Goal: Information Seeking & Learning: Learn about a topic

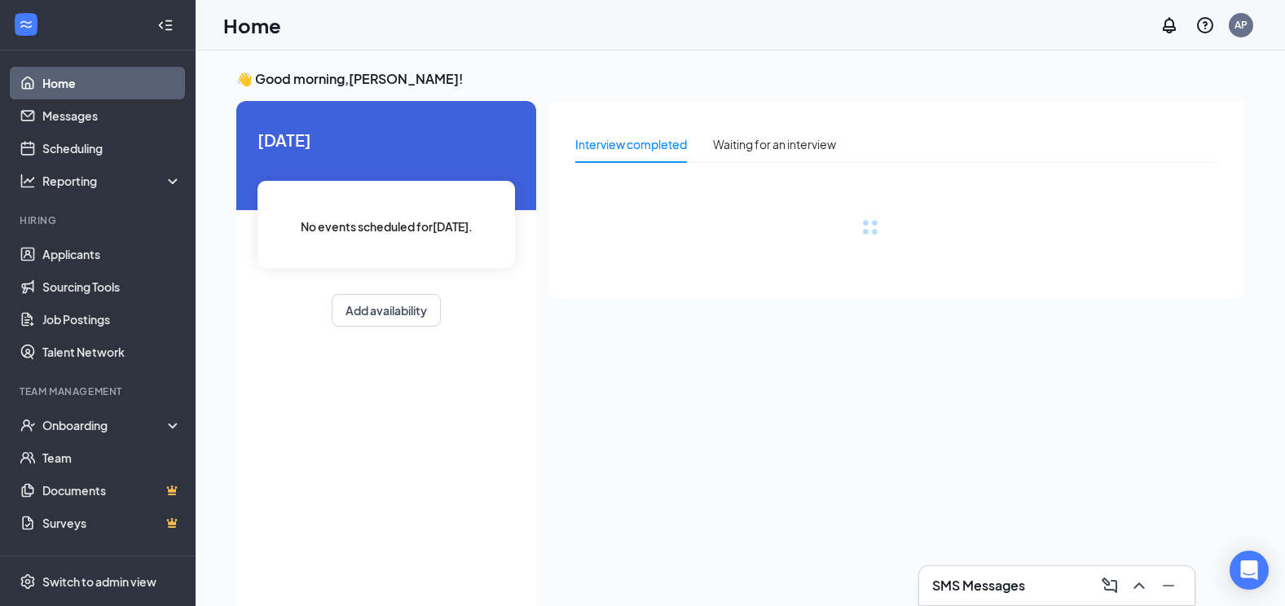
click at [1006, 590] on h3 "SMS Messages" at bounding box center [978, 586] width 93 height 18
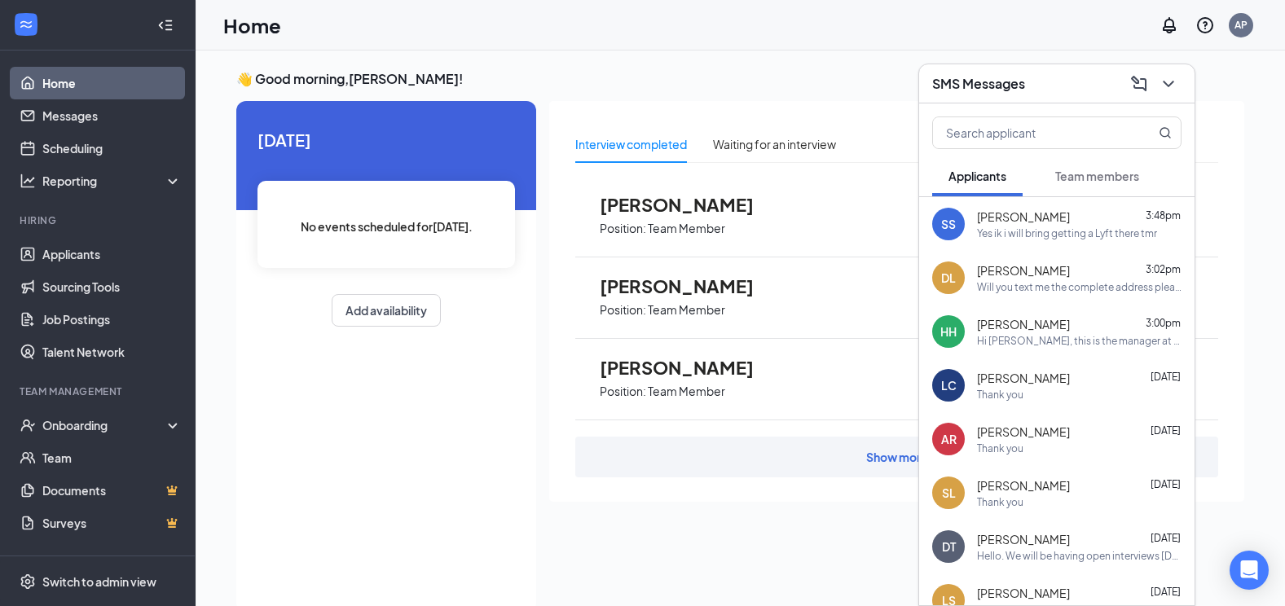
click at [1068, 231] on div "Yes ik i will bring getting a Lyft there tmr" at bounding box center [1067, 234] width 180 height 14
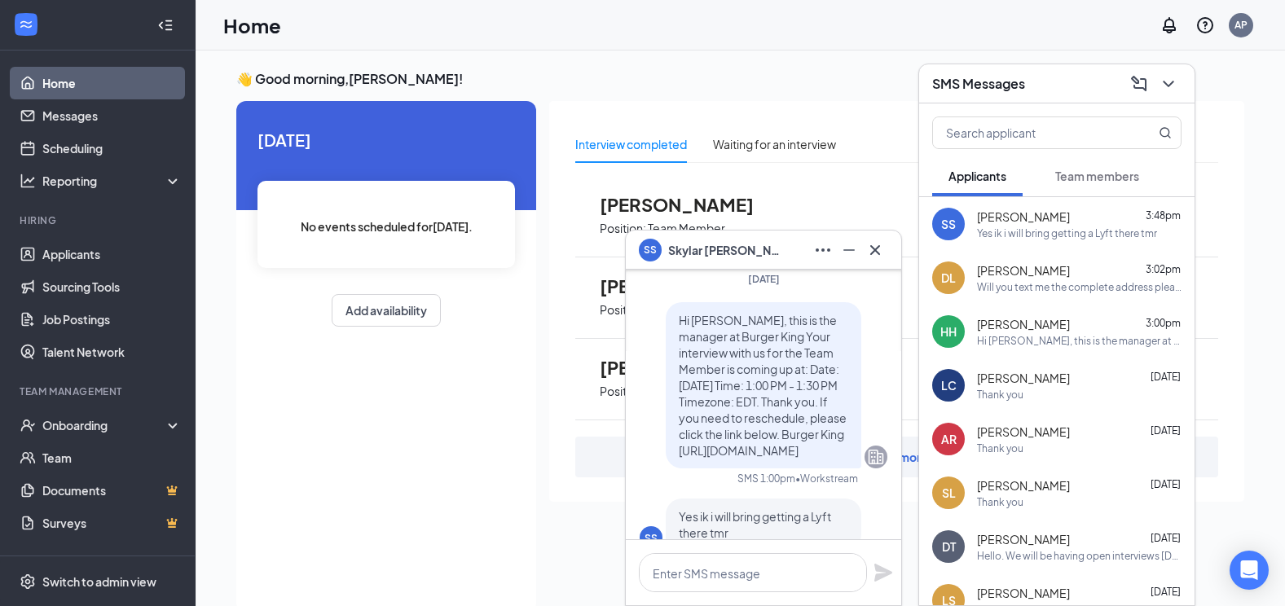
scroll to position [-81, 0]
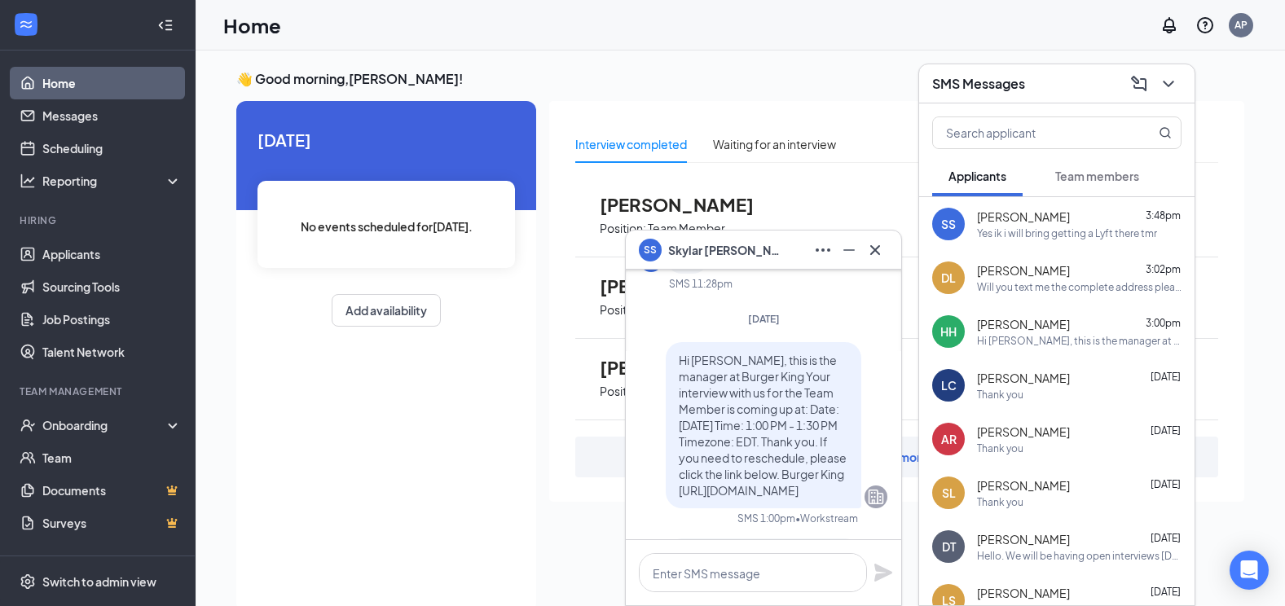
click at [1054, 288] on div "Will you text me the complete address please? Thank you" at bounding box center [1079, 287] width 205 height 14
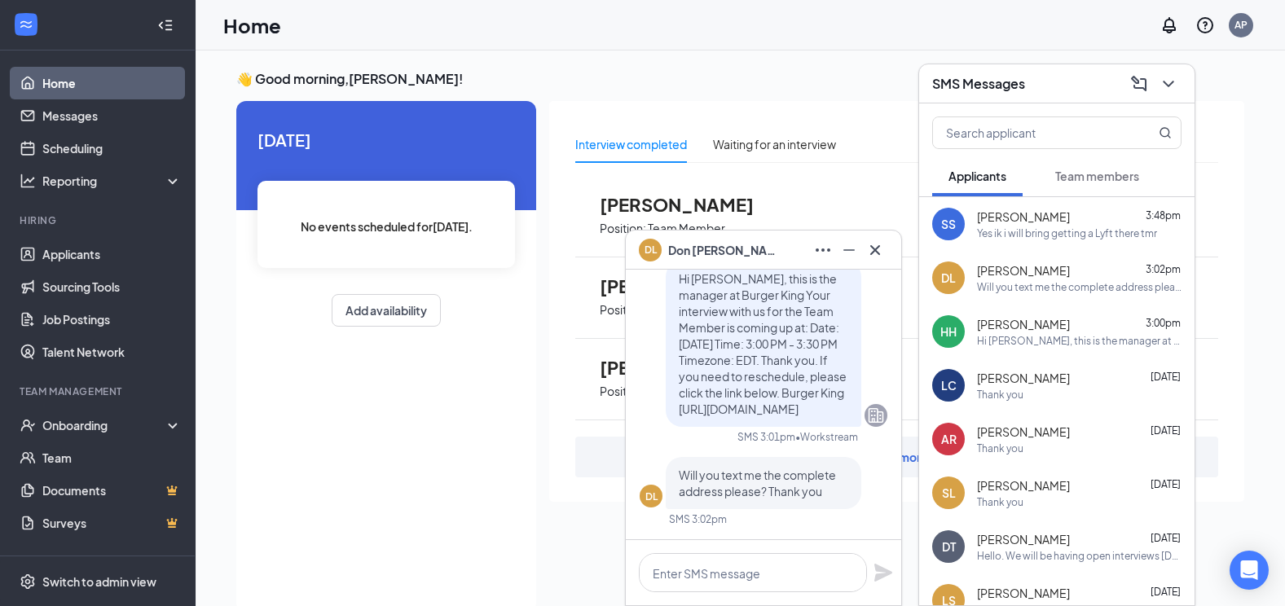
click at [1034, 335] on div "Hi [PERSON_NAME], this is the manager at Burger King Your interview with us for…" at bounding box center [1079, 341] width 205 height 14
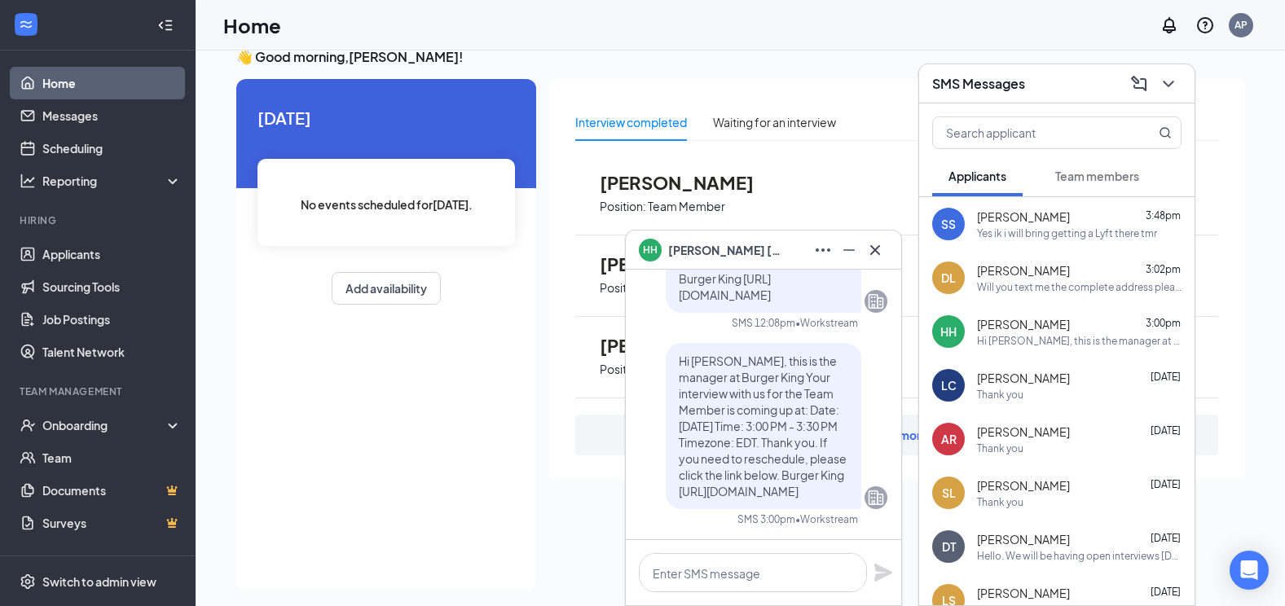
scroll to position [34, 0]
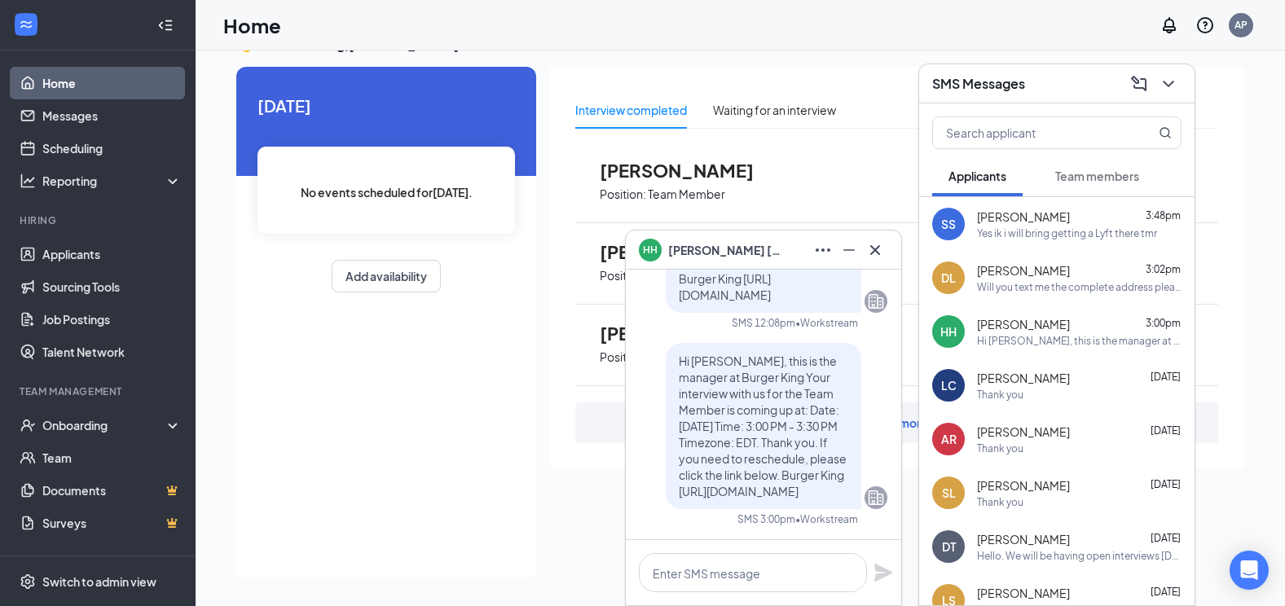
click at [1042, 438] on span "[PERSON_NAME]" at bounding box center [1023, 432] width 93 height 16
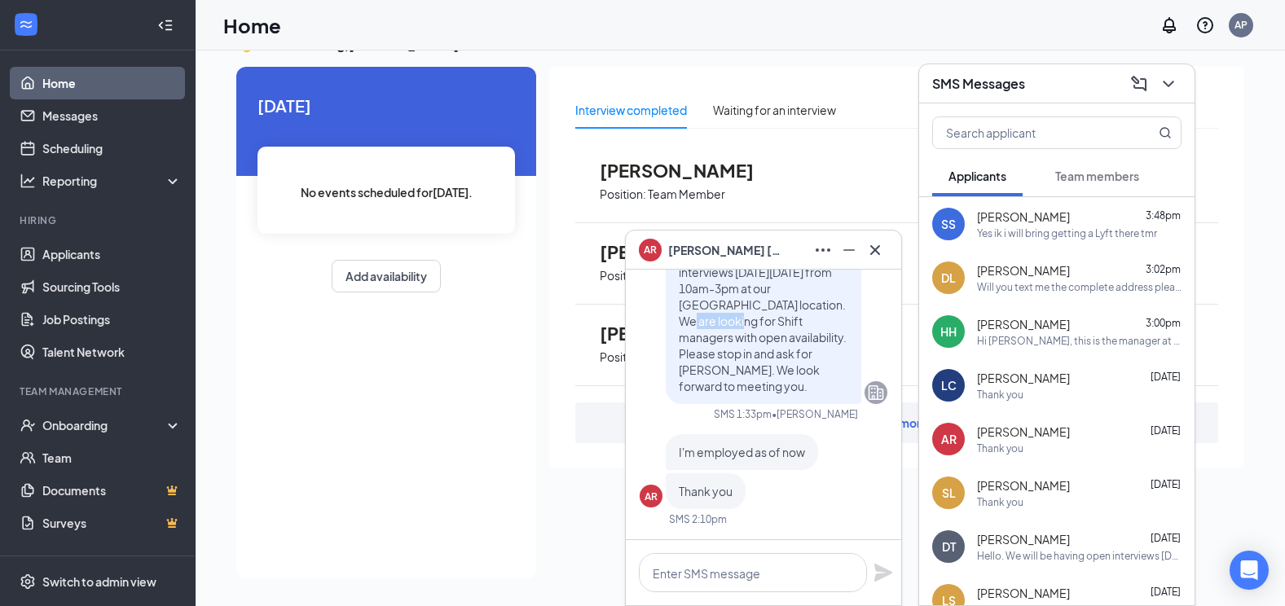
drag, startPoint x: 757, startPoint y: 323, endPoint x: 808, endPoint y: 323, distance: 50.5
click at [808, 323] on span "Hello. We will be having open interviews [DATE][DATE] from 10am-3pm at our [GEO…" at bounding box center [763, 321] width 168 height 145
click at [504, 426] on div "[DATE] No events scheduled for [DATE] . Add availability" at bounding box center [386, 323] width 300 height 512
click at [1165, 87] on icon "ChevronDown" at bounding box center [1169, 84] width 20 height 20
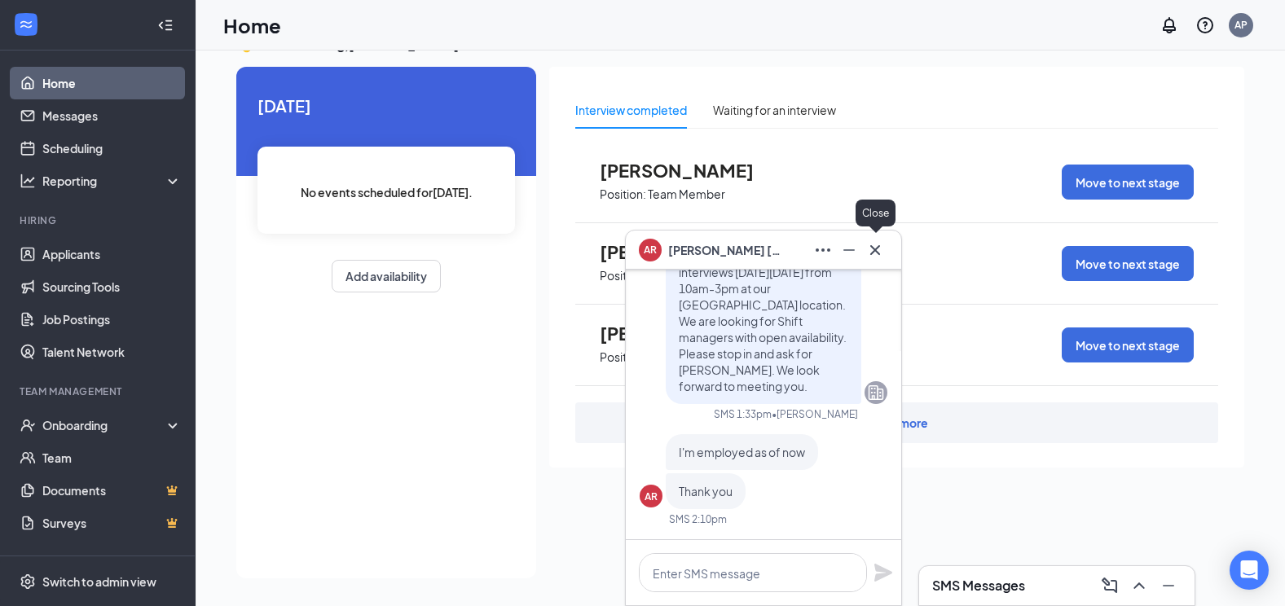
click at [882, 243] on icon "Cross" at bounding box center [875, 250] width 20 height 20
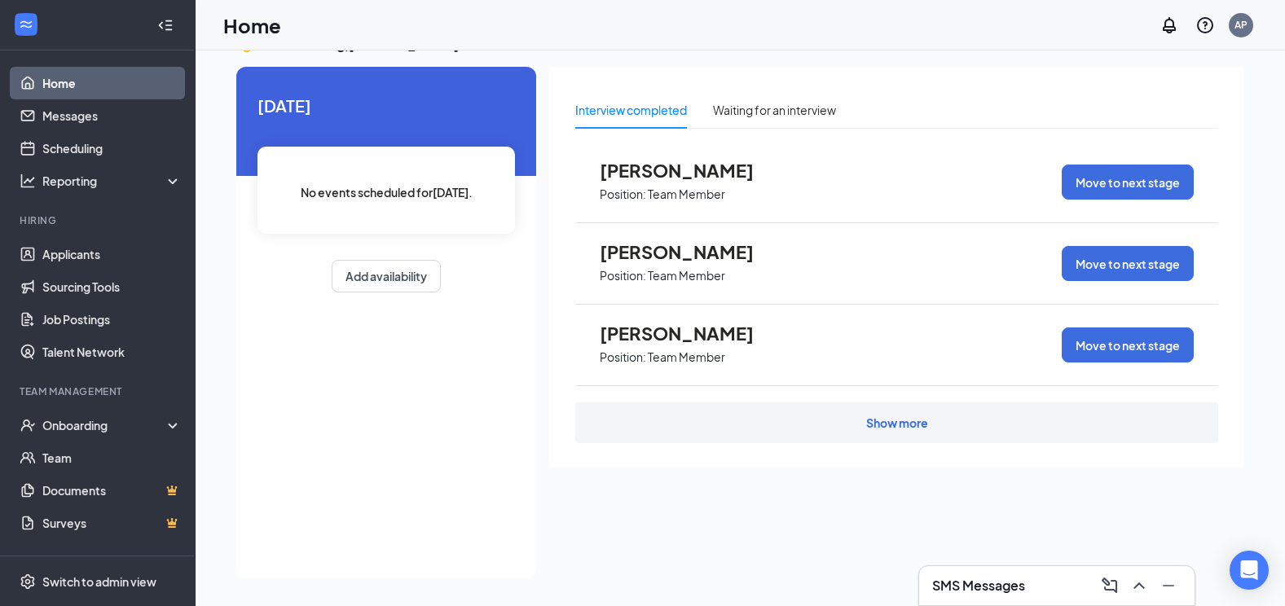
click at [415, 436] on div "[DATE] No events scheduled for [DATE] . Add availability" at bounding box center [386, 323] width 300 height 512
